Goal: Find specific page/section

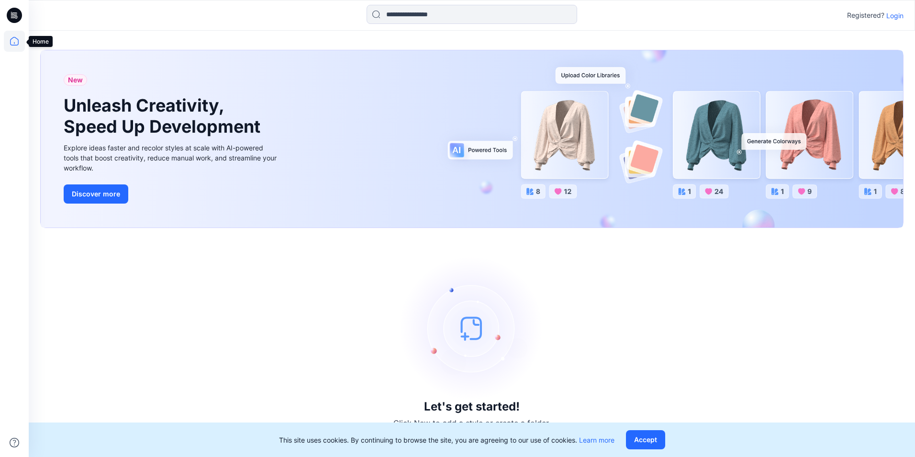
click at [13, 35] on icon at bounding box center [14, 41] width 21 height 21
click at [12, 7] on icon at bounding box center [14, 15] width 15 height 31
click at [13, 19] on icon at bounding box center [14, 15] width 15 height 15
click at [12, 10] on icon at bounding box center [14, 15] width 15 height 15
click at [635, 438] on button "Accept" at bounding box center [645, 439] width 39 height 19
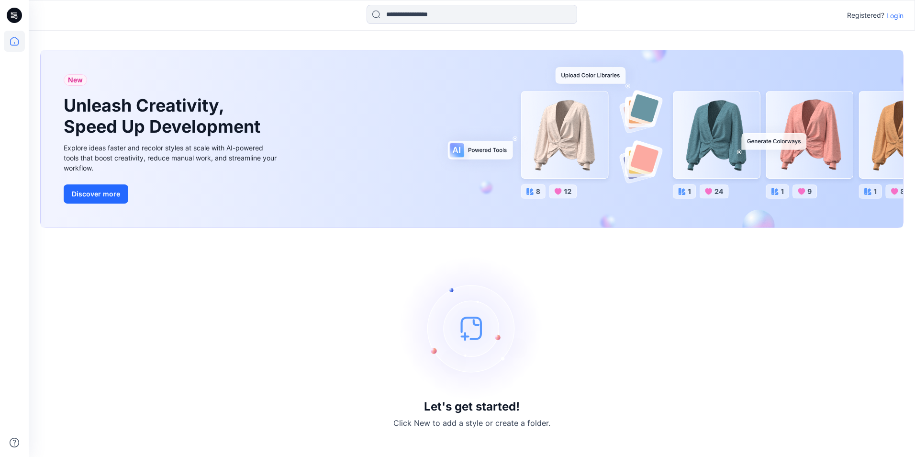
click at [14, 18] on icon at bounding box center [13, 17] width 4 height 0
click at [889, 15] on p "Login" at bounding box center [894, 16] width 17 height 10
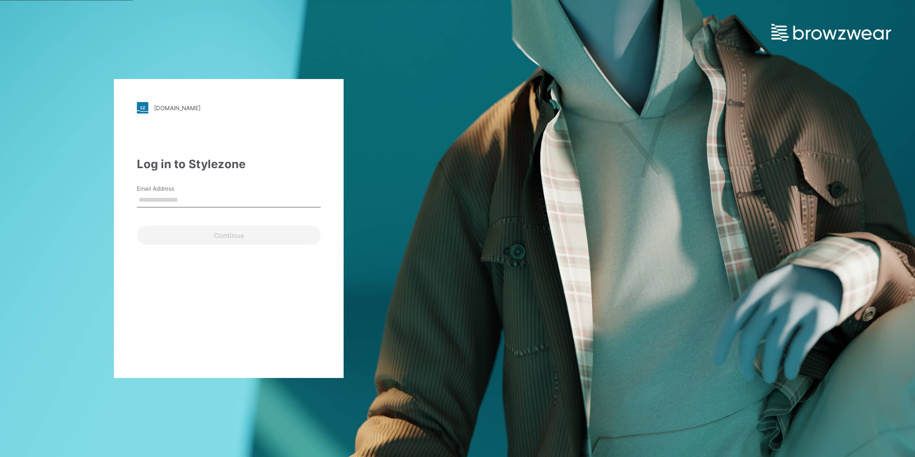
click at [171, 201] on input "Email Address" at bounding box center [229, 200] width 184 height 14
type input "**********"
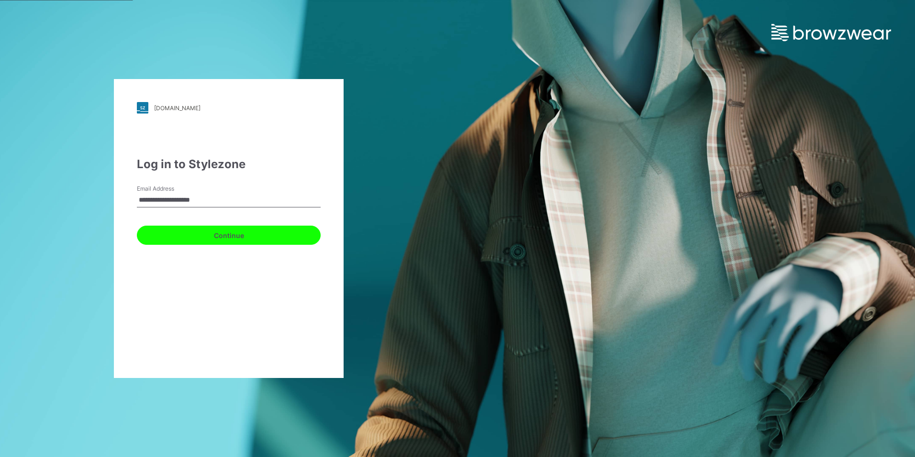
click at [189, 229] on button "Continue" at bounding box center [229, 234] width 184 height 19
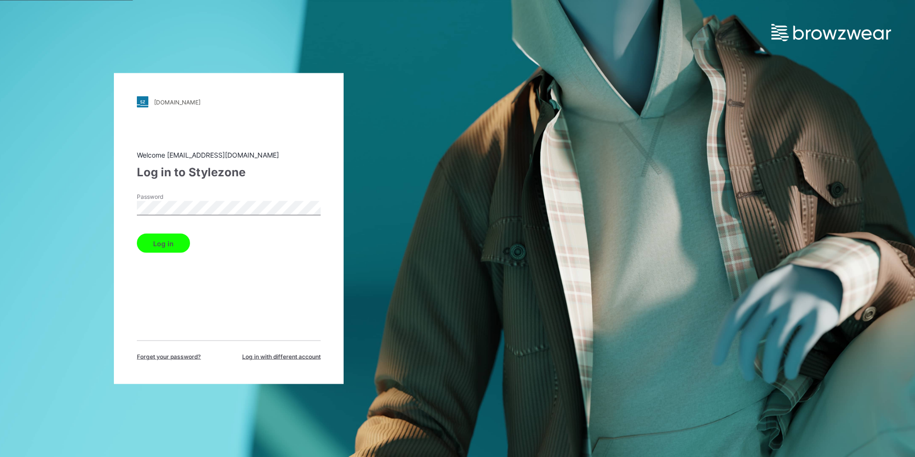
click at [161, 242] on button "Log in" at bounding box center [163, 243] width 53 height 19
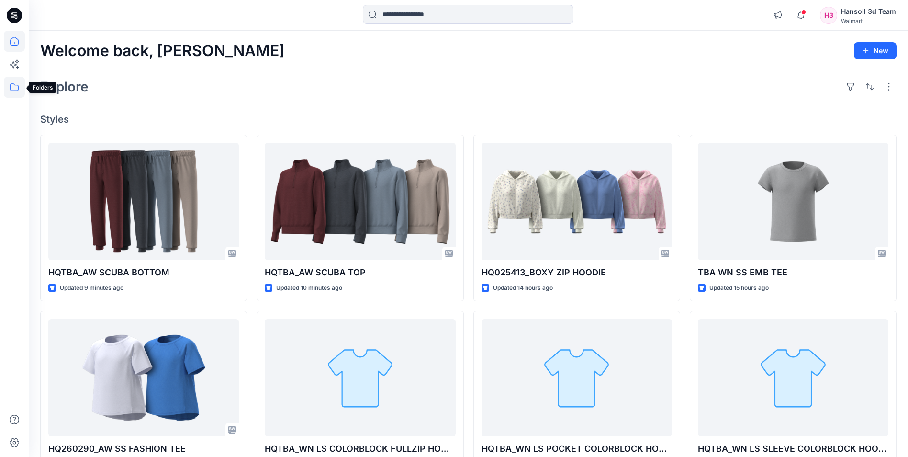
click at [11, 89] on icon at bounding box center [14, 87] width 21 height 21
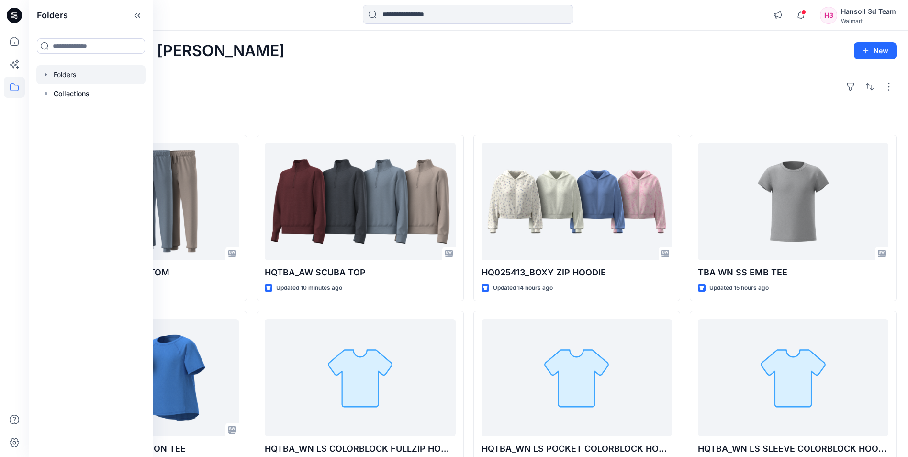
click at [47, 78] on div at bounding box center [90, 74] width 109 height 19
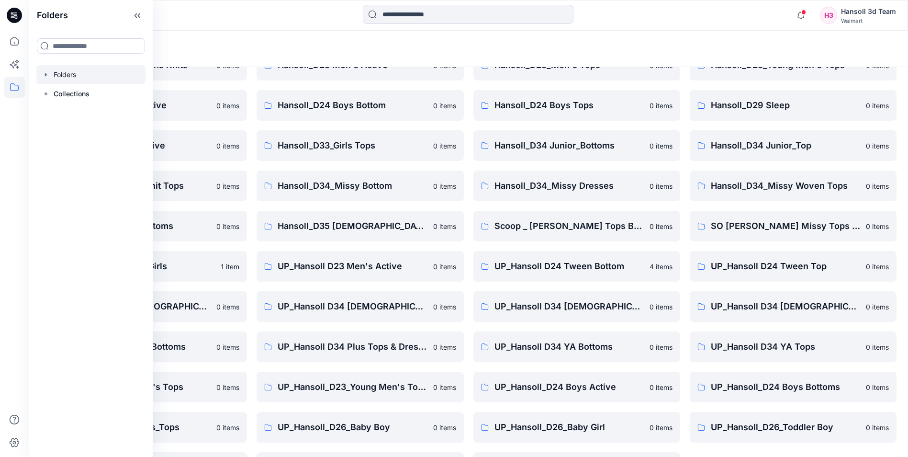
scroll to position [133, 0]
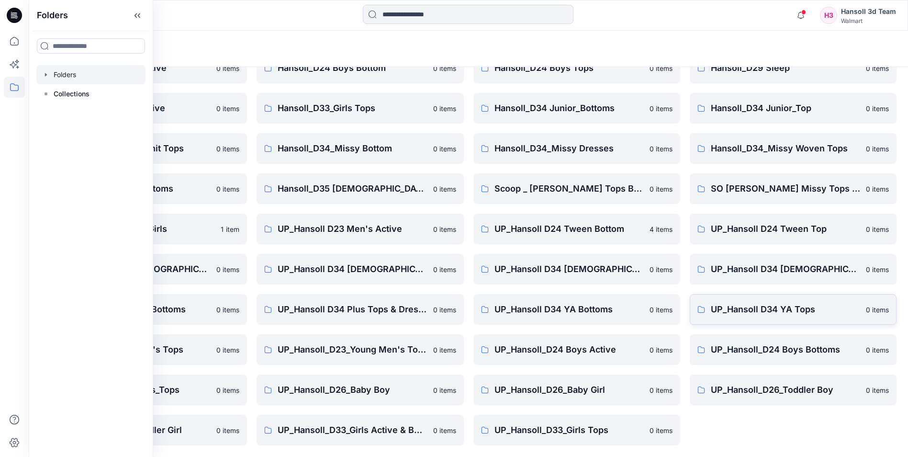
click at [748, 319] on link "UP_Hansoll D34 YA Tops 0 items" at bounding box center [793, 309] width 207 height 31
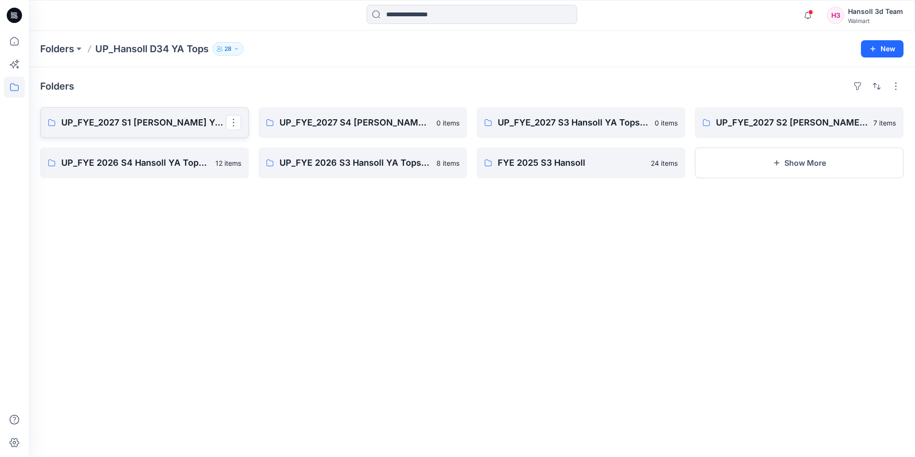
click at [98, 122] on p "UP_FYE_2027 S1 [PERSON_NAME] YA Tops and Dresses" at bounding box center [143, 122] width 165 height 13
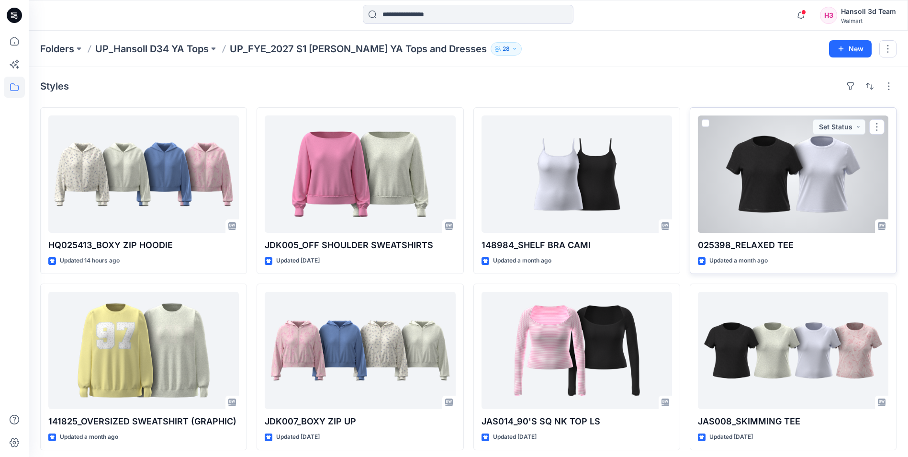
click at [781, 163] on div at bounding box center [793, 173] width 190 height 117
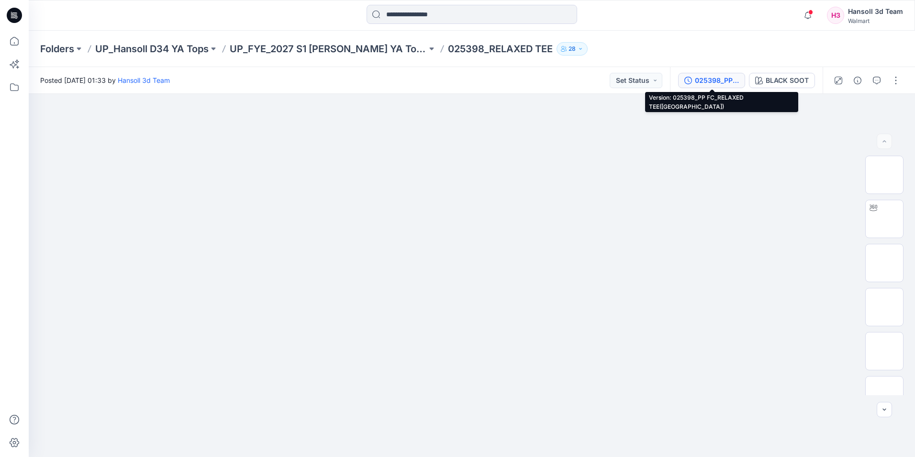
click at [704, 76] on div "025398_PP FC_RELAXED TEE([GEOGRAPHIC_DATA])" at bounding box center [717, 80] width 44 height 11
